Goal: Information Seeking & Learning: Learn about a topic

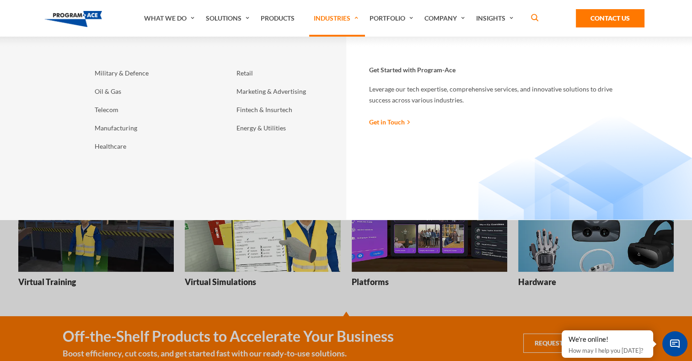
click at [334, 20] on link "Industries" at bounding box center [337, 18] width 56 height 37
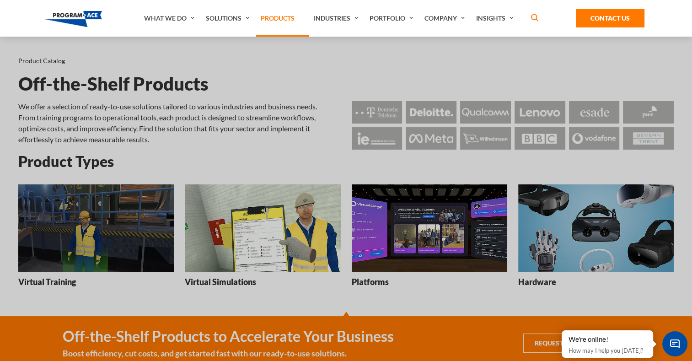
click at [290, 16] on link "Products" at bounding box center [282, 18] width 53 height 37
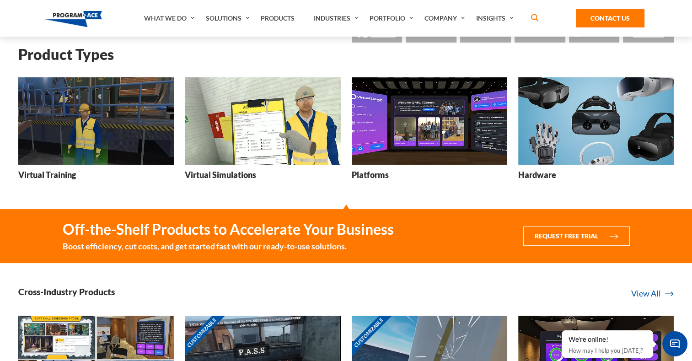
scroll to position [92, 0]
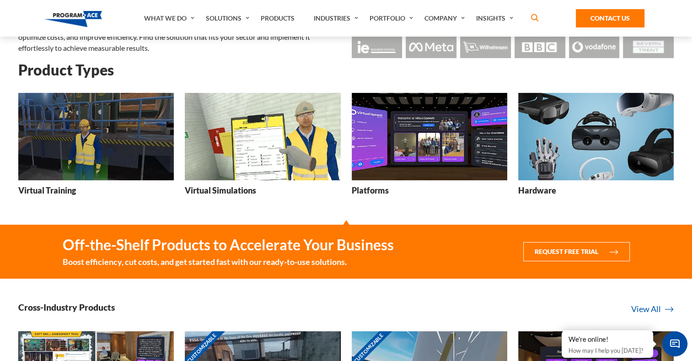
click at [114, 136] on img at bounding box center [96, 136] width 156 height 87
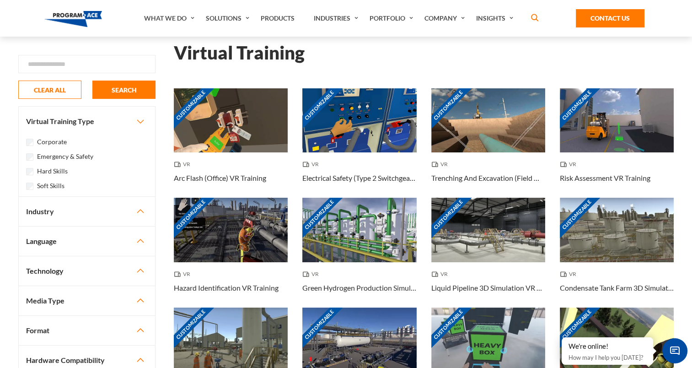
scroll to position [46, 0]
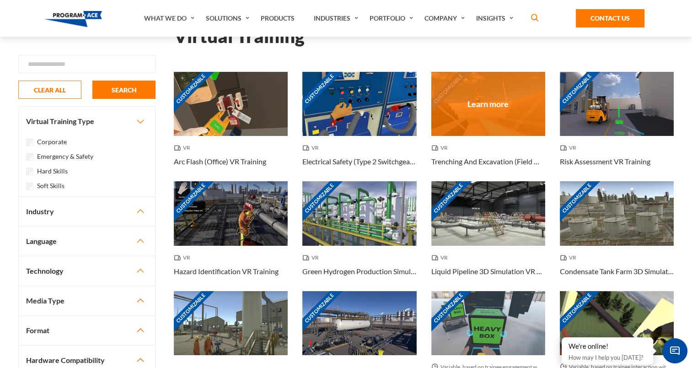
click at [498, 115] on div "Customizable" at bounding box center [489, 104] width 114 height 64
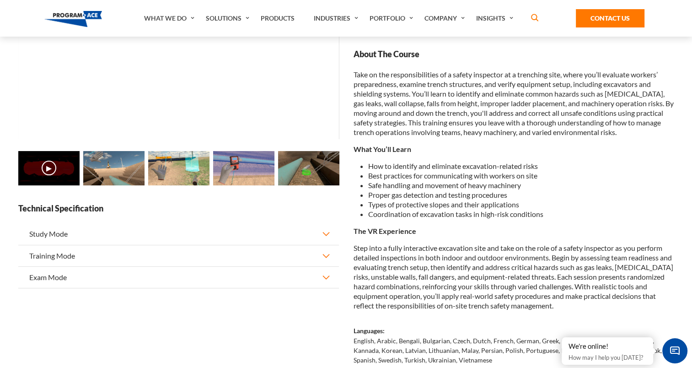
scroll to position [137, 0]
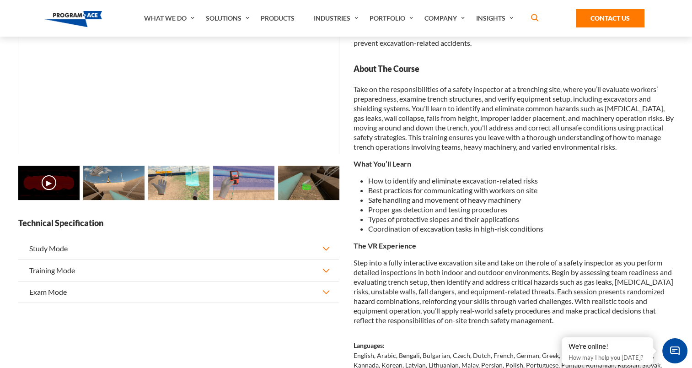
click at [172, 174] on img at bounding box center [178, 183] width 61 height 34
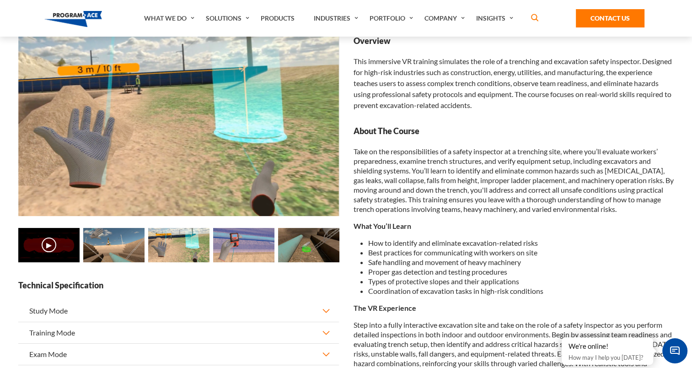
scroll to position [0, 0]
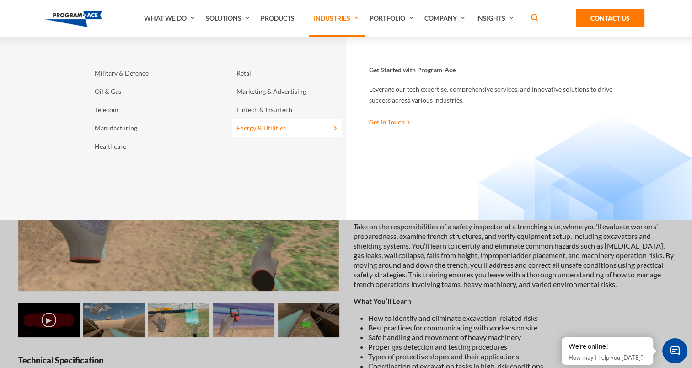
click at [260, 127] on link "Energy & Utilities" at bounding box center [287, 128] width 110 height 18
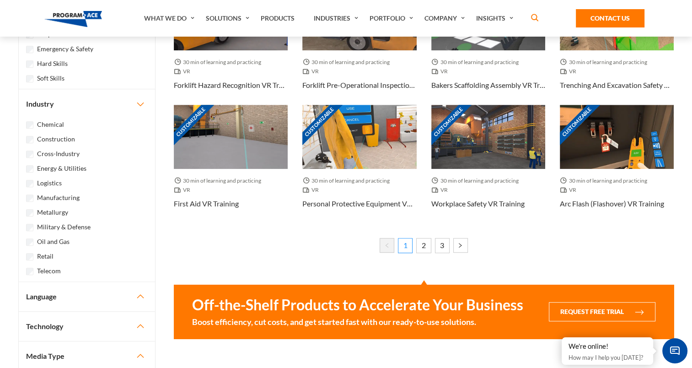
scroll to position [549, 0]
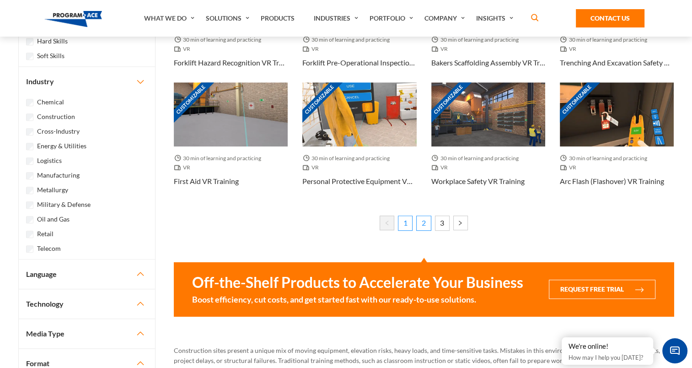
click at [423, 223] on link "2" at bounding box center [424, 223] width 15 height 15
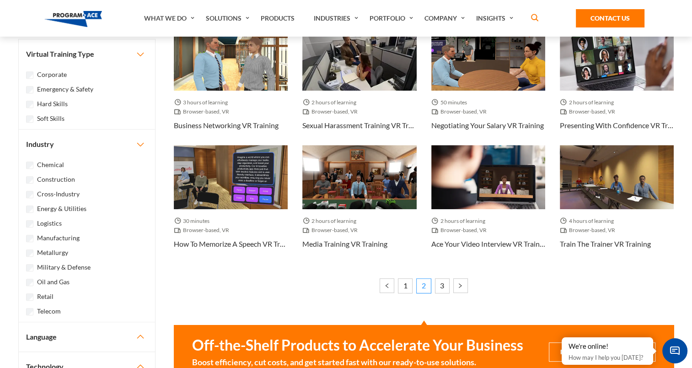
scroll to position [503, 0]
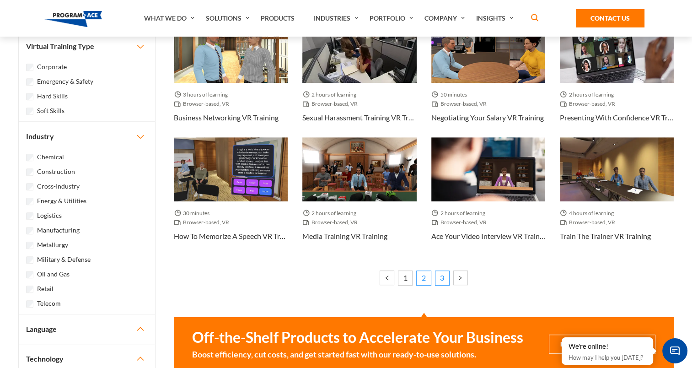
click at [440, 273] on link "3" at bounding box center [442, 277] width 15 height 15
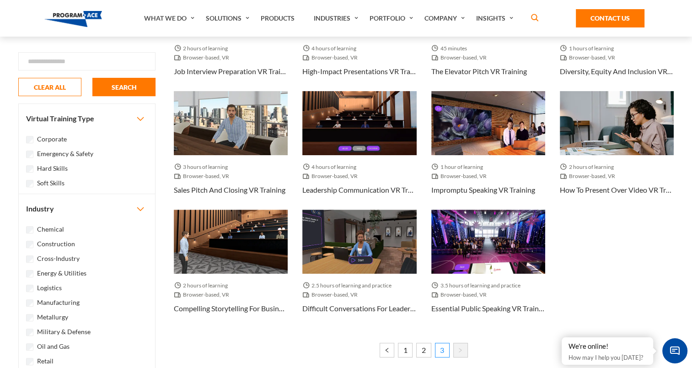
scroll to position [320, 0]
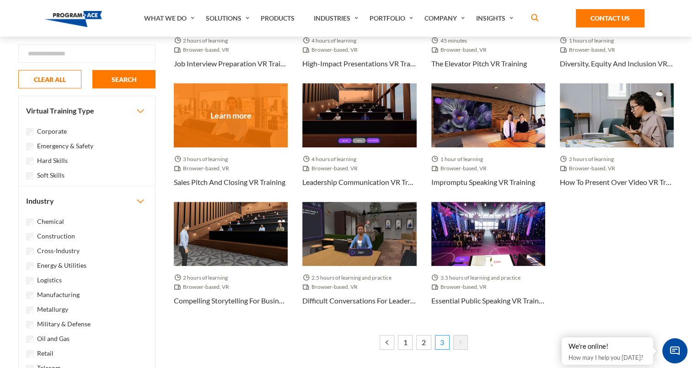
click at [228, 110] on div at bounding box center [231, 115] width 114 height 64
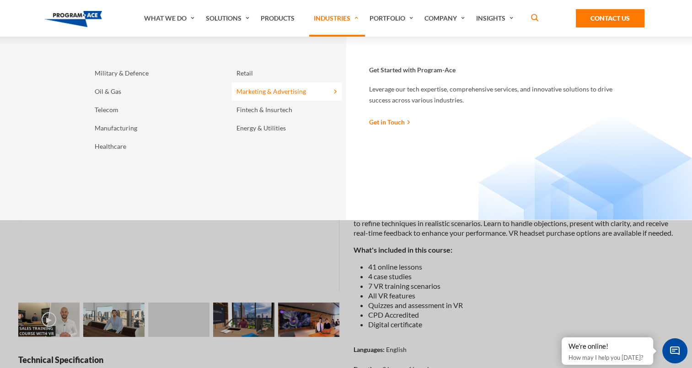
scroll to position [183, 0]
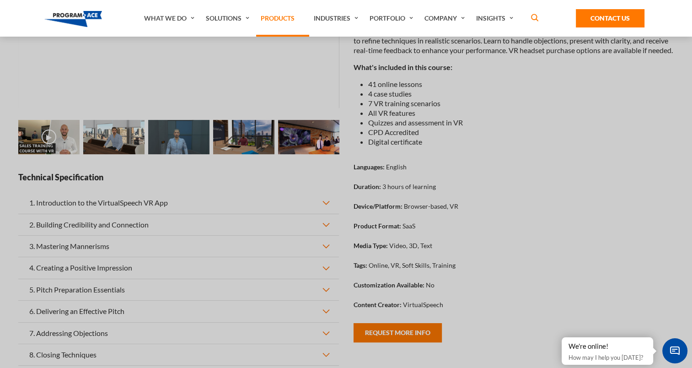
click at [275, 17] on link "Products" at bounding box center [282, 18] width 53 height 37
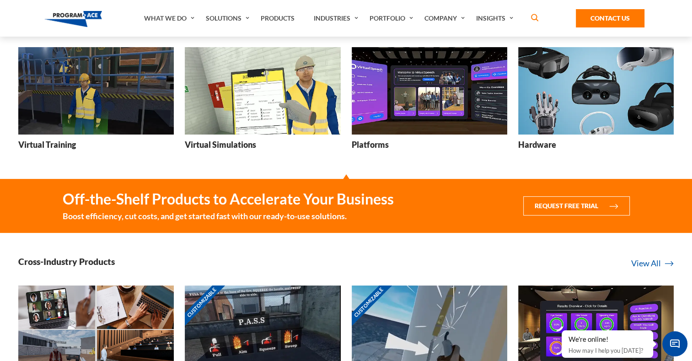
scroll to position [46, 0]
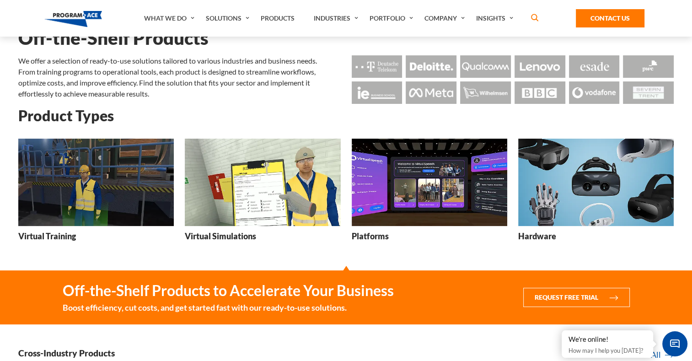
click at [238, 186] on img at bounding box center [263, 182] width 156 height 87
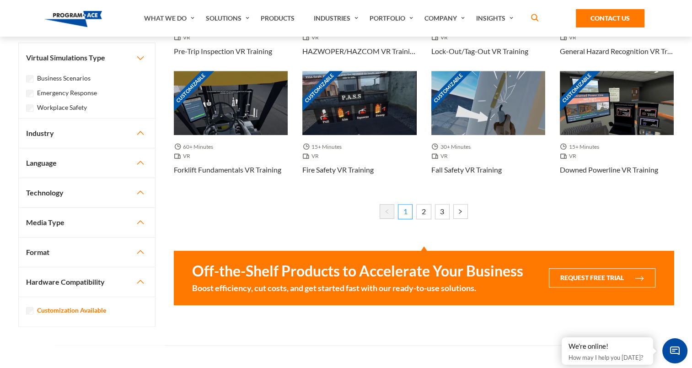
scroll to position [503, 0]
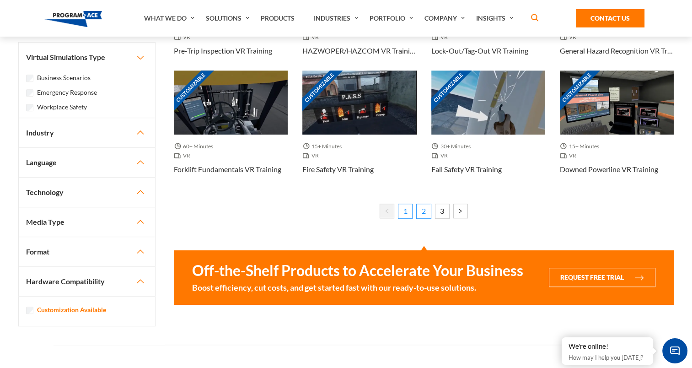
click at [424, 209] on link "2" at bounding box center [424, 211] width 15 height 15
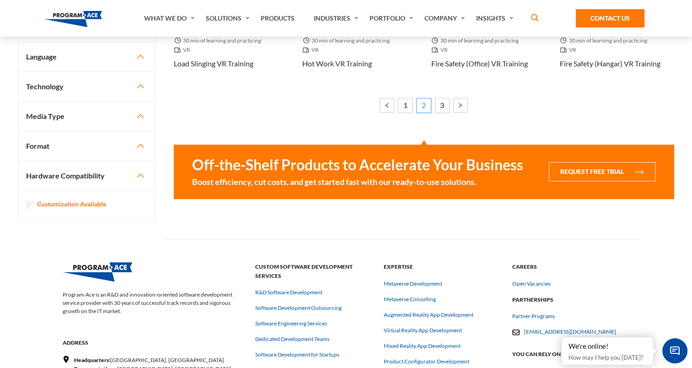
scroll to position [641, 0]
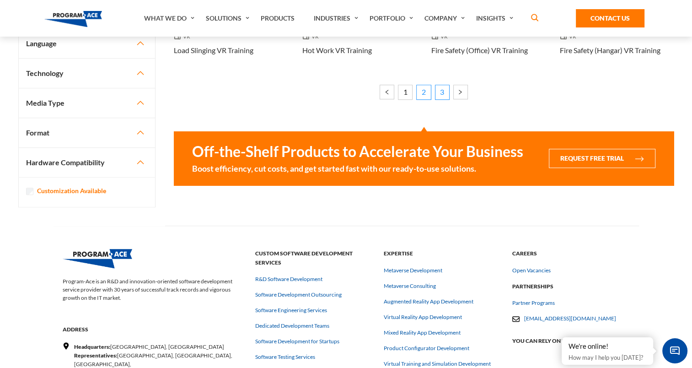
click at [442, 90] on link "3" at bounding box center [442, 92] width 15 height 15
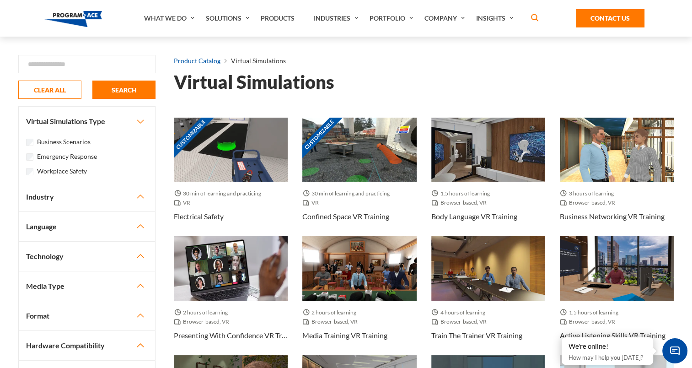
click at [192, 60] on link "Product Catalog" at bounding box center [197, 61] width 47 height 12
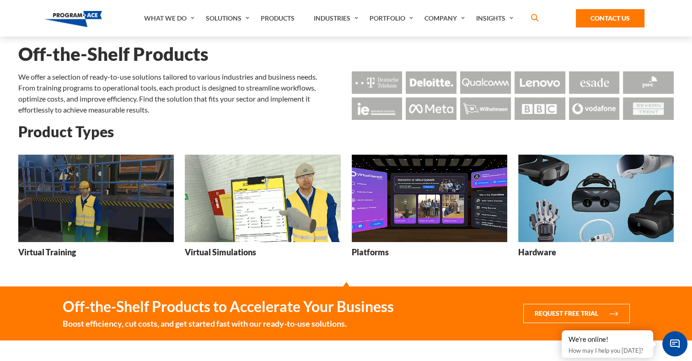
scroll to position [46, 0]
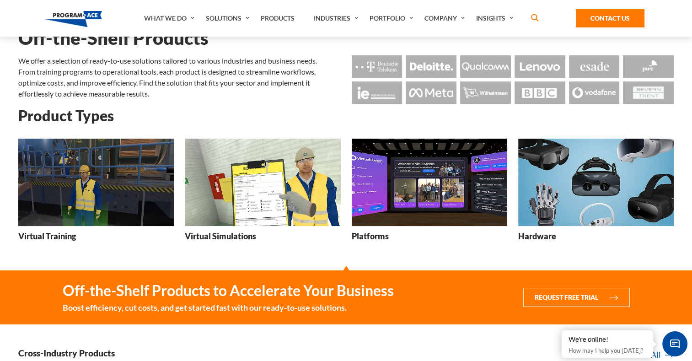
click at [449, 190] on img at bounding box center [430, 182] width 156 height 87
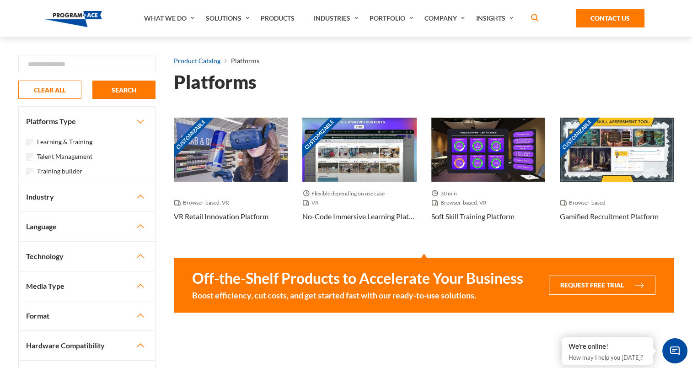
click at [210, 59] on link "Product Catalog" at bounding box center [197, 61] width 47 height 12
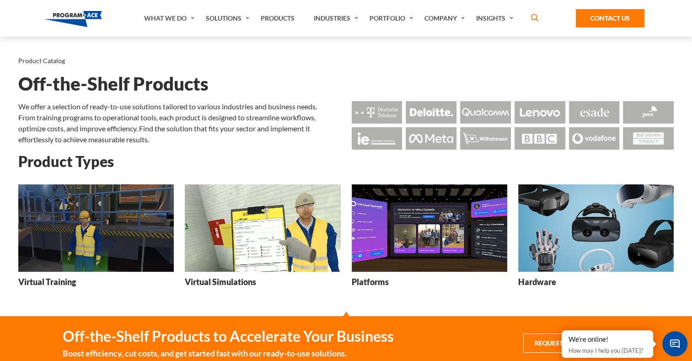
click at [112, 235] on img at bounding box center [96, 227] width 156 height 87
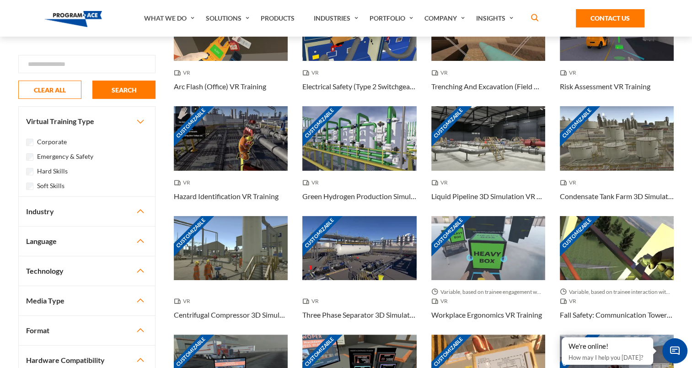
scroll to position [183, 0]
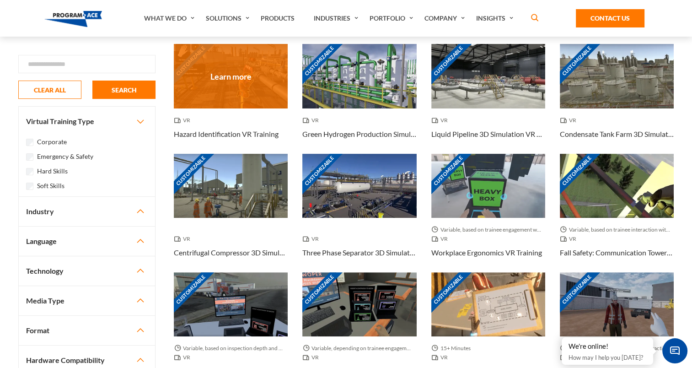
click at [248, 67] on div "Customizable" at bounding box center [231, 76] width 114 height 64
